Goal: Use online tool/utility: Utilize a website feature to perform a specific function

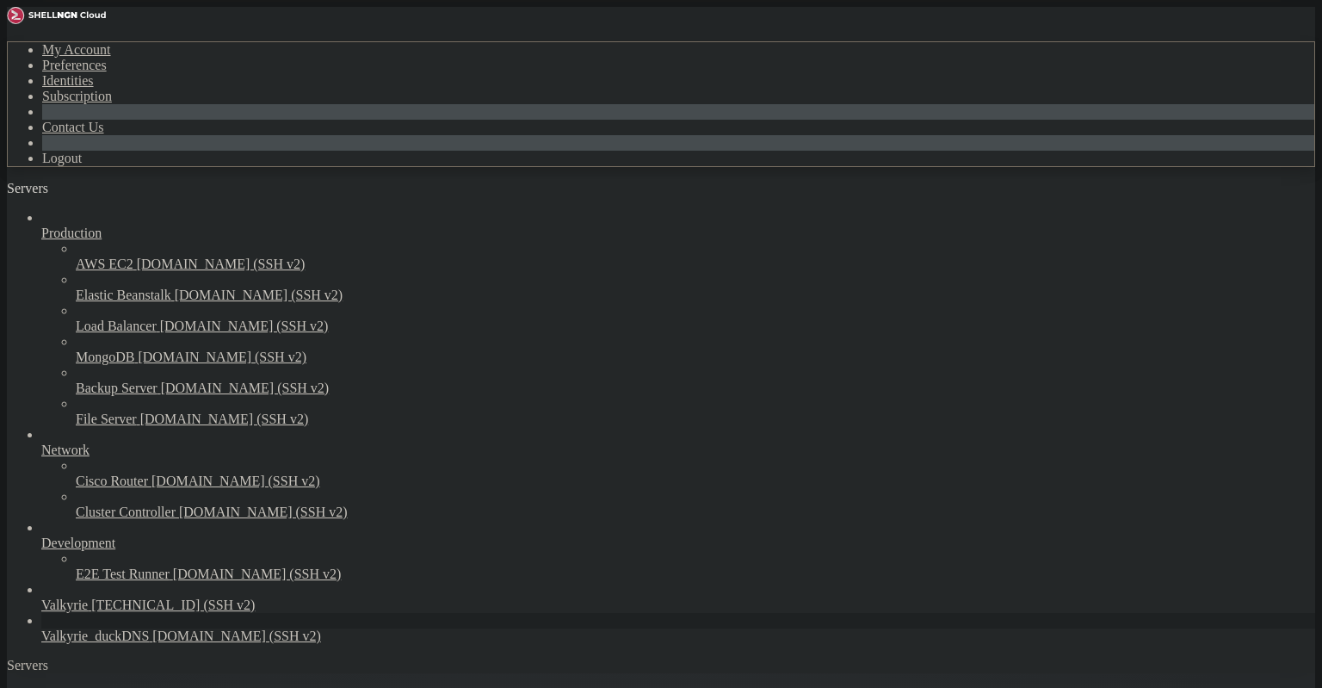
scroll to position [144, 0]
drag, startPoint x: 248, startPoint y: 1449, endPoint x: 255, endPoint y: 1441, distance: 10.4
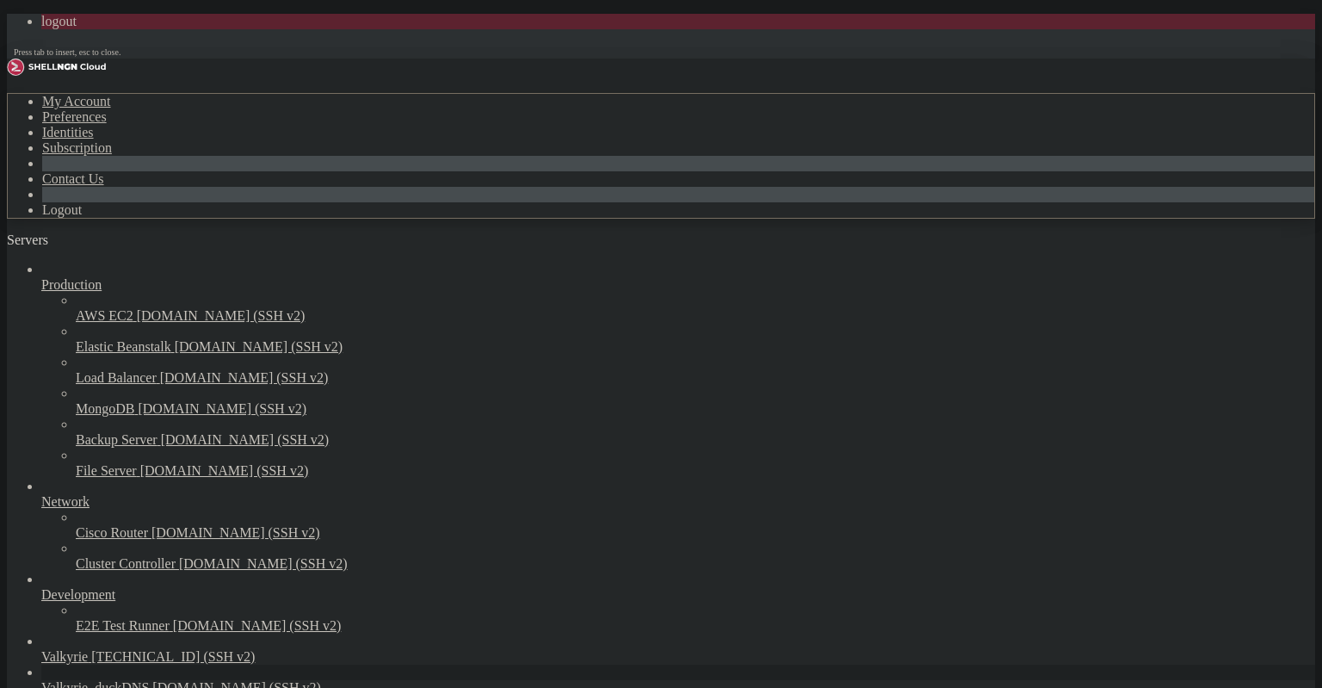
scroll to position [215, 0]
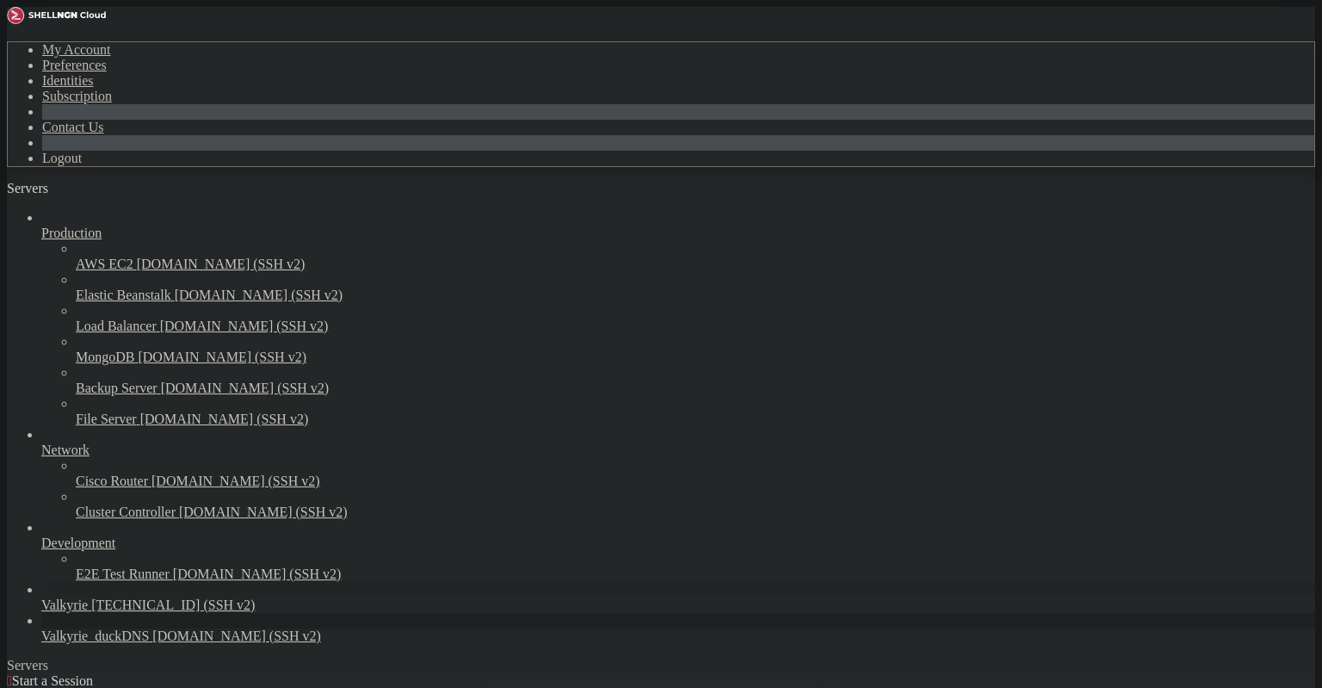
scroll to position [53, 0]
click at [152, 643] on span "[DOMAIN_NAME] (SSH v2)" at bounding box center [236, 636] width 169 height 15
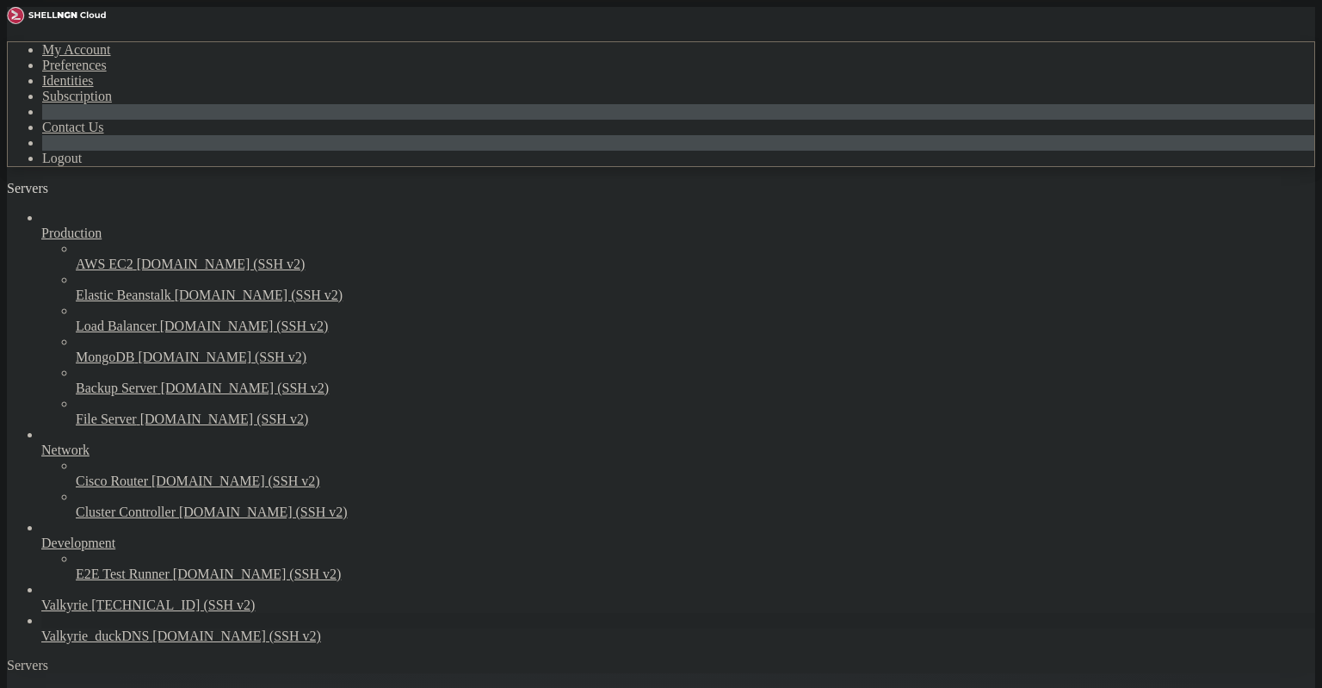
scroll to position [0, 0]
click at [110, 193] on icon "button" at bounding box center [110, 193] width 0 height 0
drag, startPoint x: 164, startPoint y: 1310, endPoint x: 16, endPoint y: 1042, distance: 306.3
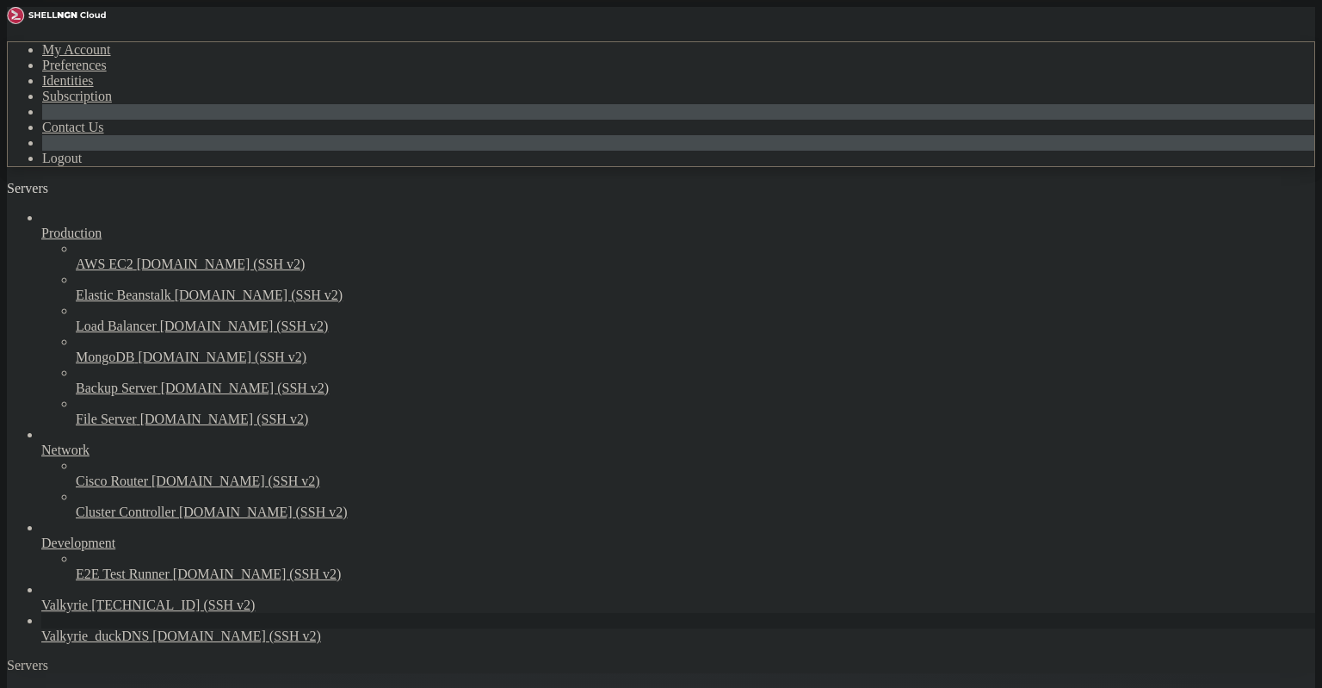
copy div "# # This group is read by the client library # Use it for options that affect a…"
drag, startPoint x: 145, startPoint y: 1527, endPoint x: 15, endPoint y: 1051, distance: 493.6
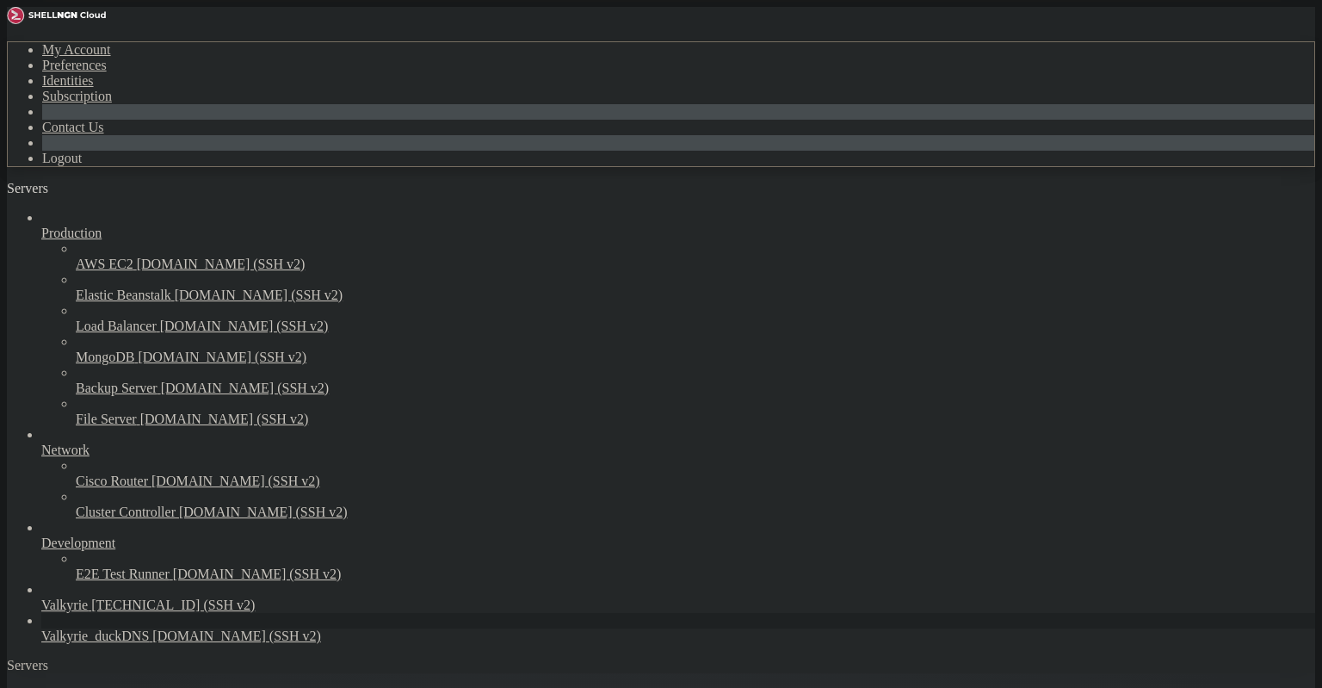
copy div "# This group is read by the client library # Use it for options that affect all…"
drag, startPoint x: 196, startPoint y: 1149, endPoint x: 220, endPoint y: 1195, distance: 52.0
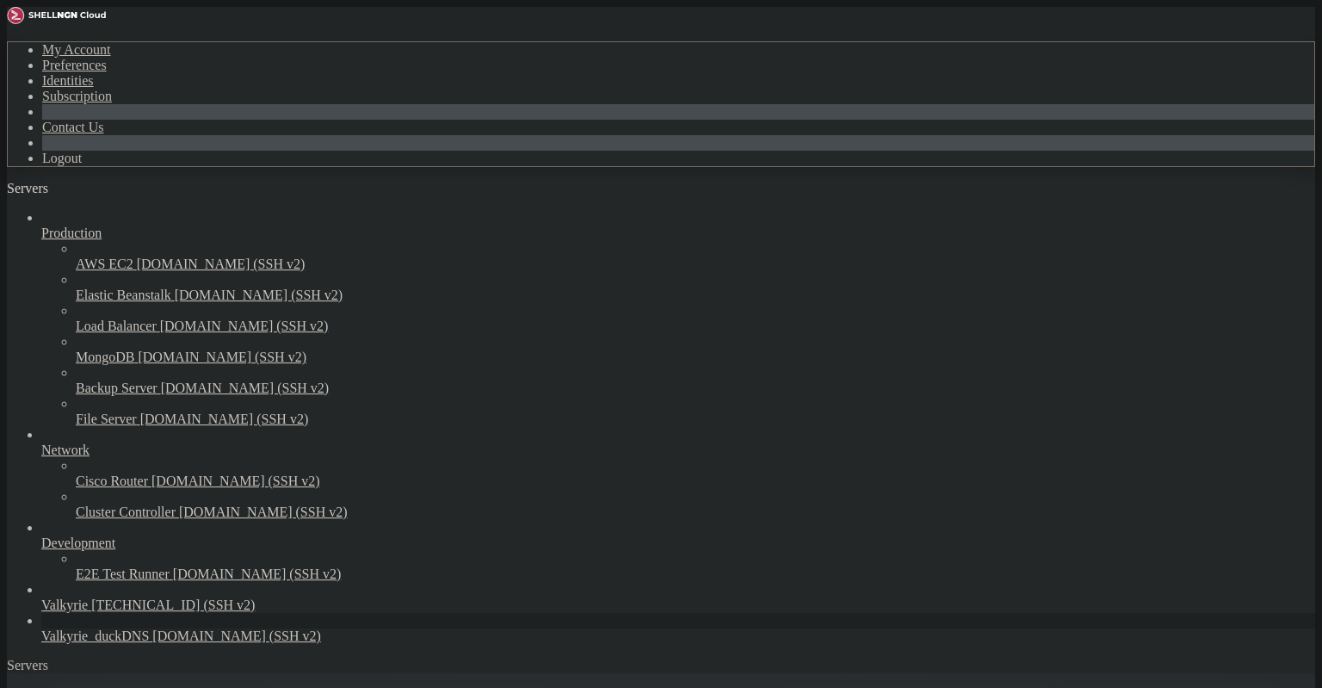
click at [89, 687] on span "Valkyrie_duckDNS" at bounding box center [95, 694] width 108 height 15
click at [15, 400] on span "" at bounding box center [11, 393] width 5 height 15
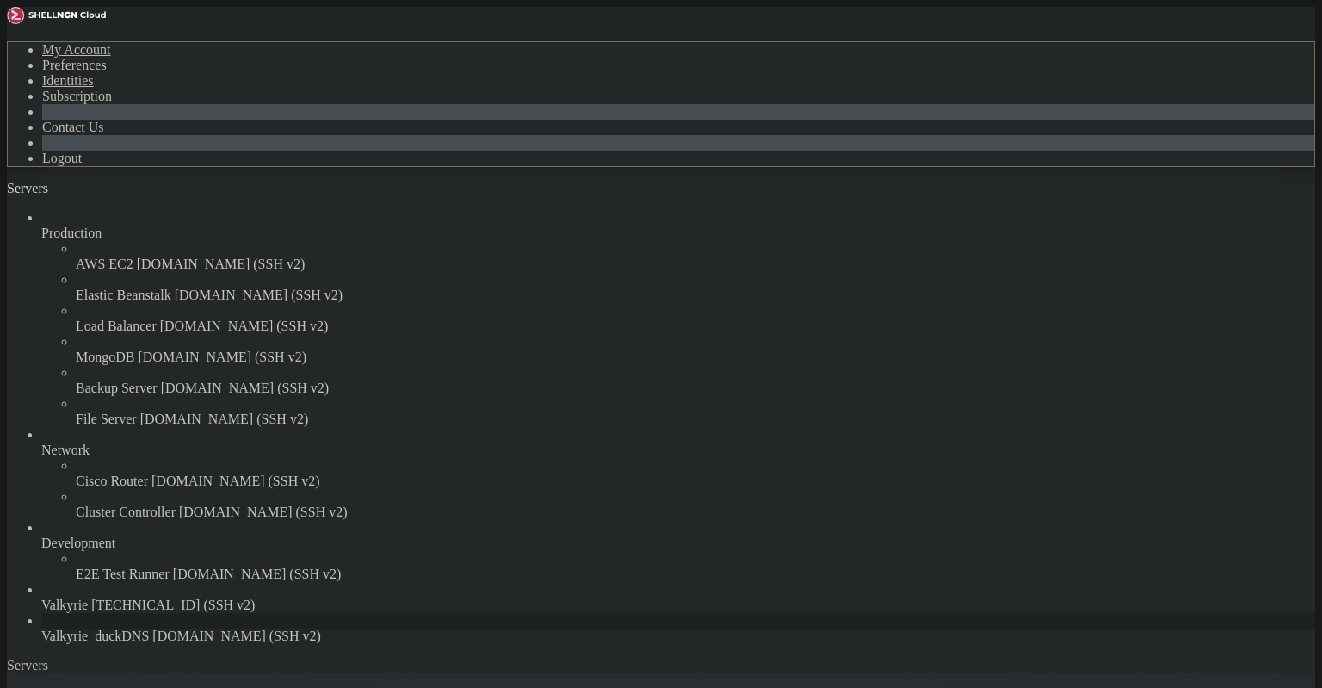
click at [15, 400] on span "" at bounding box center [11, 393] width 5 height 15
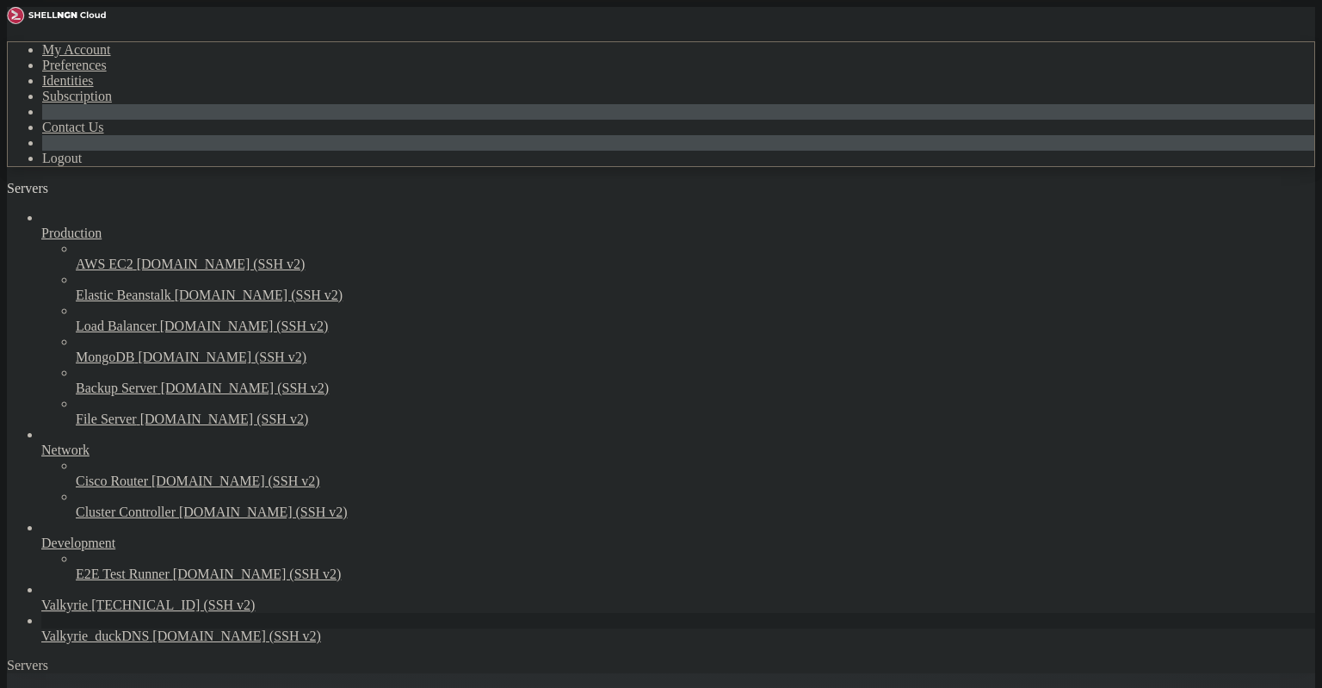
type input "/etc/mysql/mariadb.conf.d"
click at [77, 687] on span "Valkyrie_duckDNS" at bounding box center [95, 694] width 108 height 15
click at [91, 687] on span "Valkyrie_duckDNS" at bounding box center [95, 694] width 108 height 15
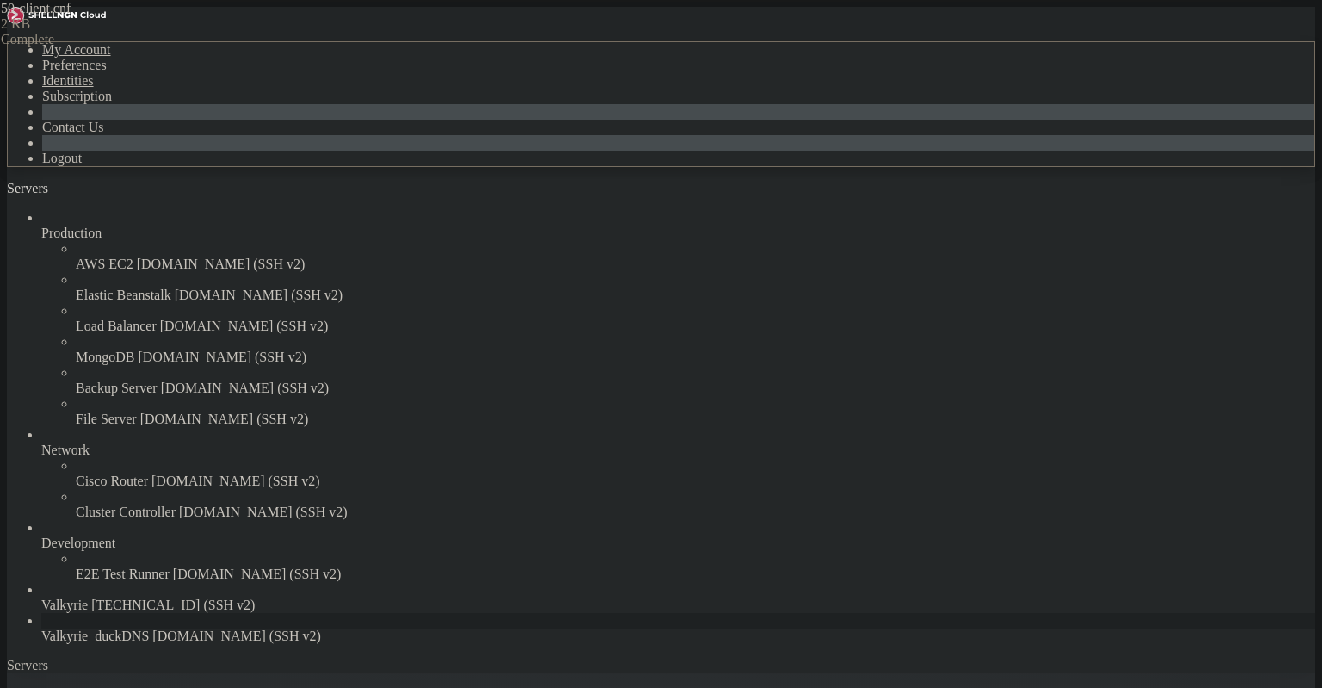
scroll to position [1021, 0]
drag, startPoint x: 158, startPoint y: 1545, endPoint x: 15, endPoint y: 1374, distance: 223.7
copy div "MariaDB [(none)]> SHOW DATABASES; +--------------------+ | Database | +--------…"
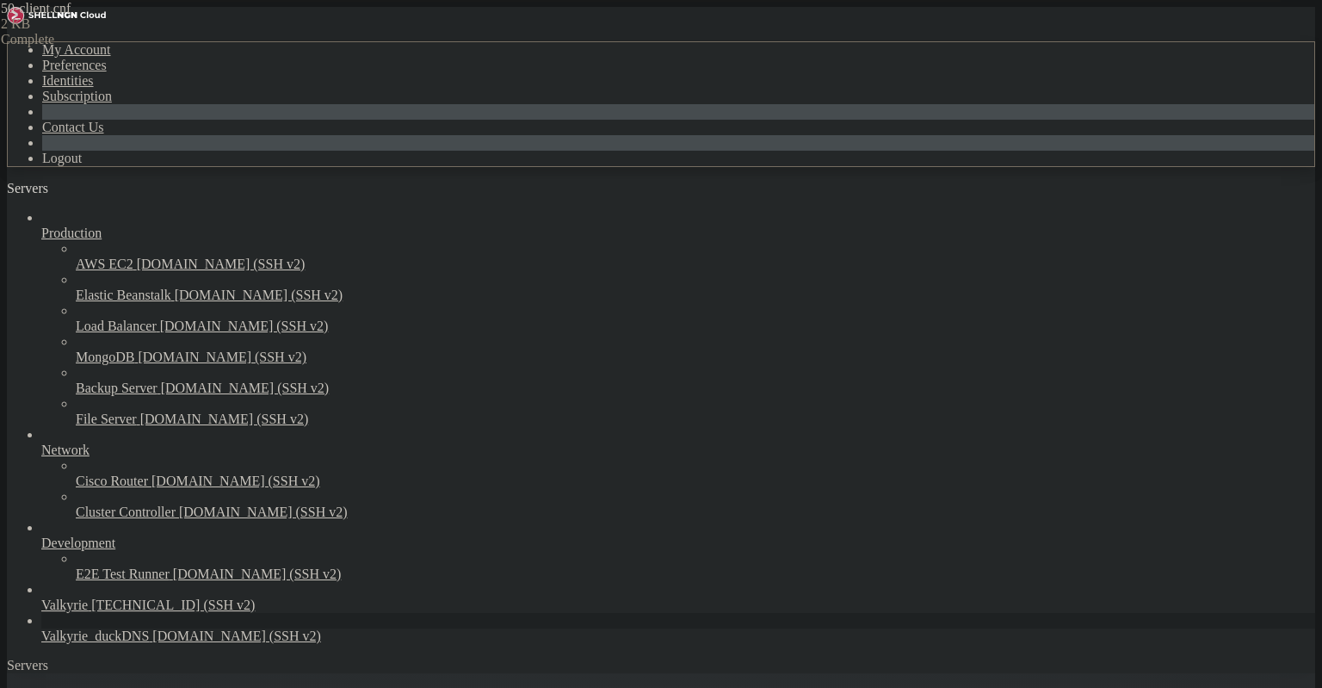
drag, startPoint x: 189, startPoint y: 1602, endPoint x: 41, endPoint y: 1568, distance: 152.0
drag, startPoint x: 217, startPoint y: 1601, endPoint x: 17, endPoint y: 1438, distance: 258.2
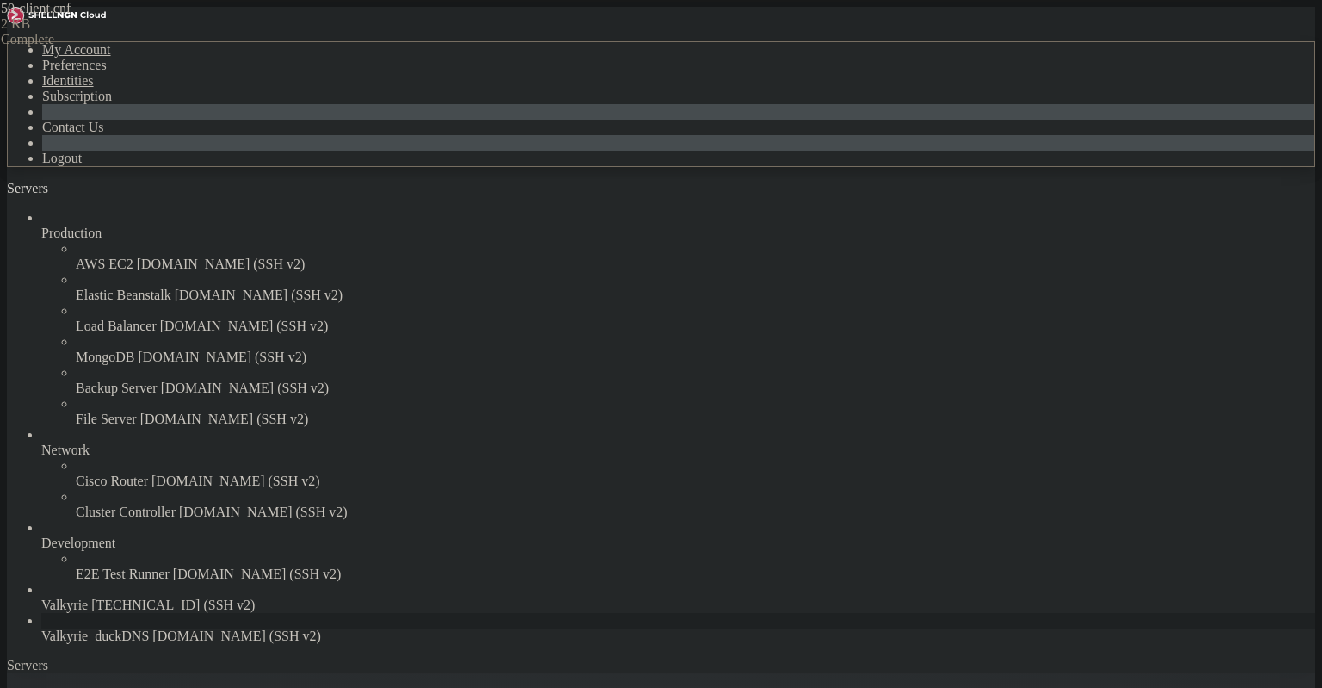
scroll to position [1884, 0]
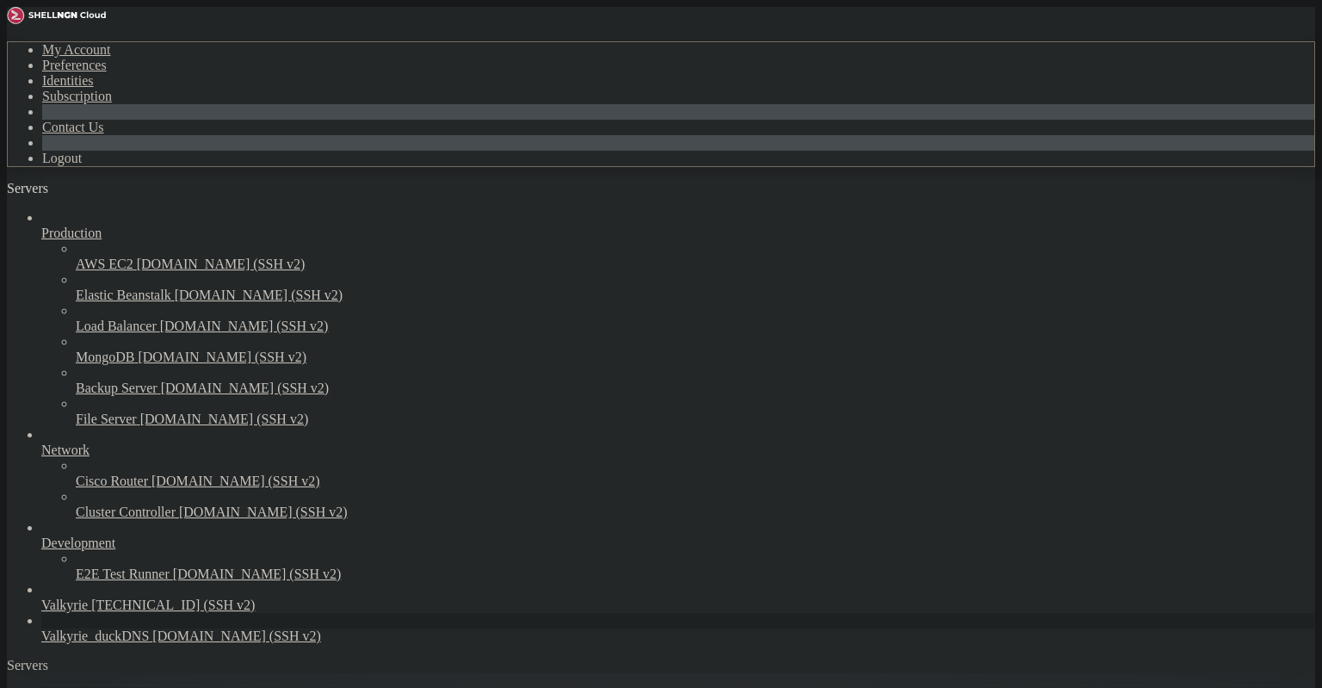
click at [152, 643] on span "[DOMAIN_NAME] (SSH v2)" at bounding box center [236, 636] width 169 height 15
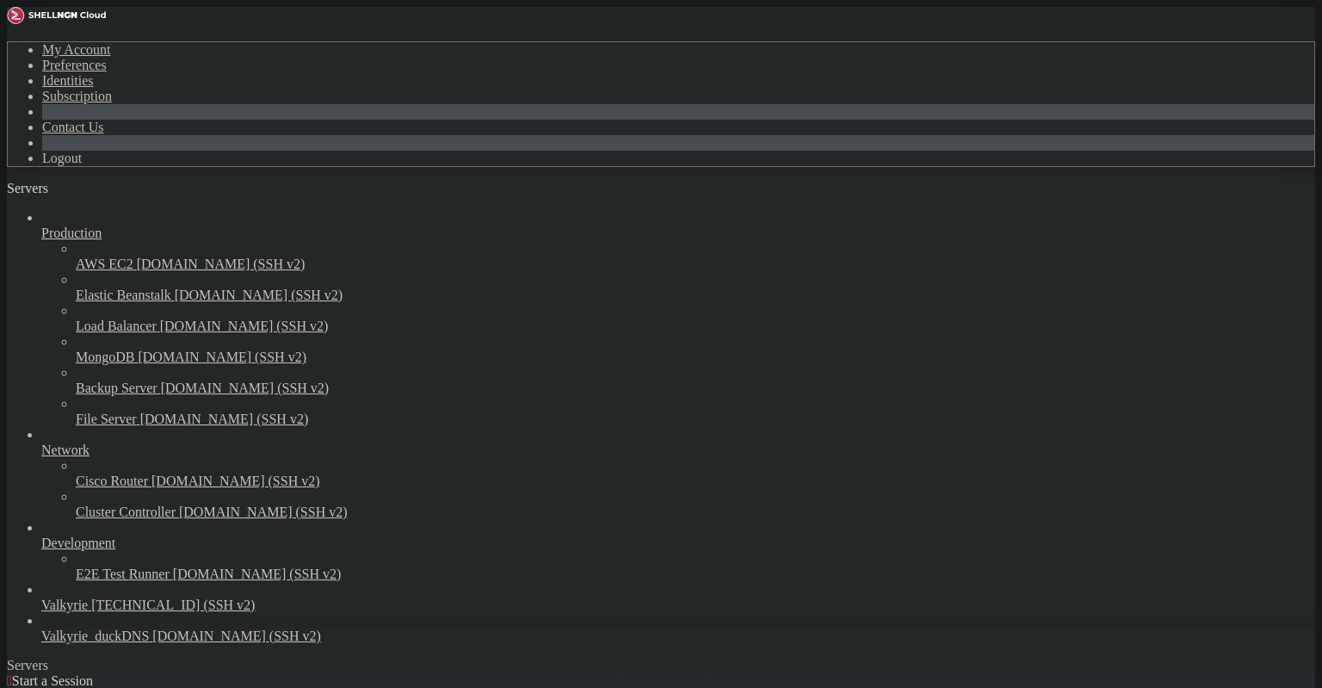
click at [152, 643] on span "[DOMAIN_NAME] (SSH v2)" at bounding box center [236, 636] width 169 height 15
